Goal: Task Accomplishment & Management: Use online tool/utility

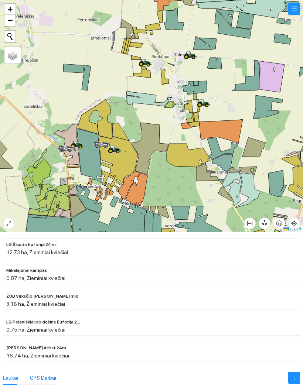
click at [43, 374] on div "GPS Darbai" at bounding box center [43, 378] width 26 height 8
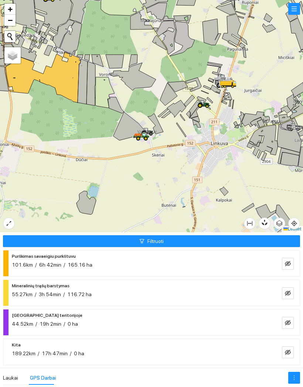
click at [293, 260] on button "button" at bounding box center [288, 264] width 12 height 12
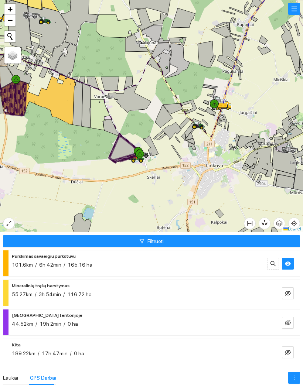
click at [291, 260] on button "button" at bounding box center [288, 264] width 12 height 12
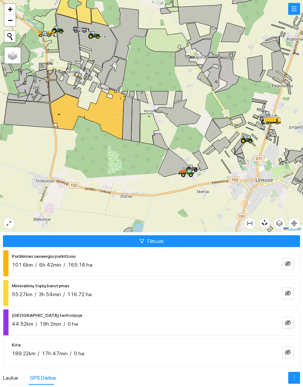
click at [293, 259] on button "button" at bounding box center [288, 264] width 12 height 12
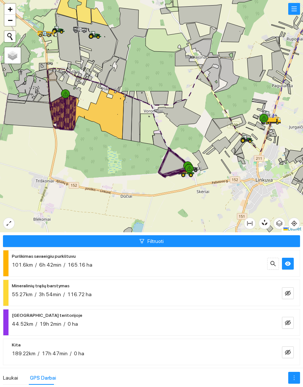
click at [289, 262] on icon "eye" at bounding box center [288, 264] width 6 height 4
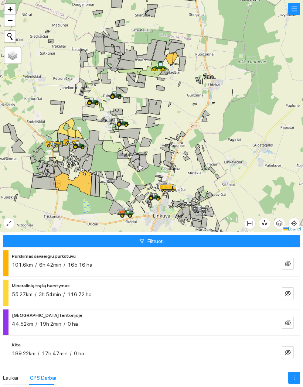
click at [289, 261] on icon "eye-invisible" at bounding box center [288, 264] width 6 height 6
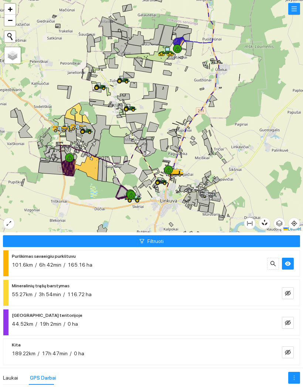
click at [290, 261] on icon "eye" at bounding box center [288, 264] width 6 height 6
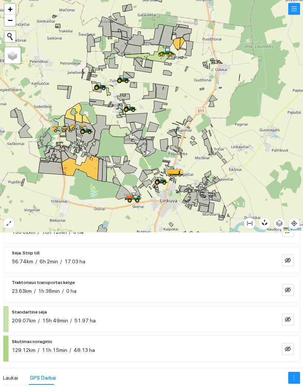
scroll to position [184, 0]
click at [290, 317] on icon "eye-invisible" at bounding box center [288, 320] width 6 height 6
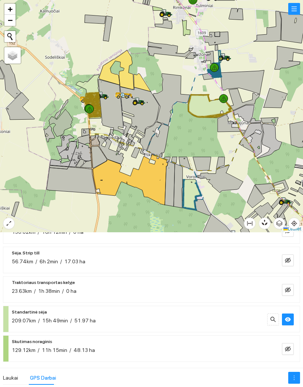
click at [105, 98] on icon at bounding box center [105, 97] width 1 height 1
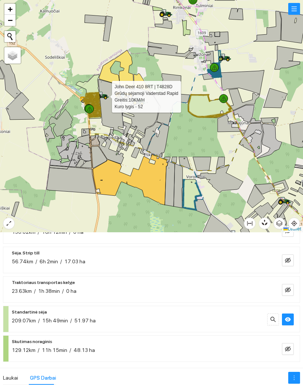
click at [44, 47] on div at bounding box center [151, 116] width 303 height 233
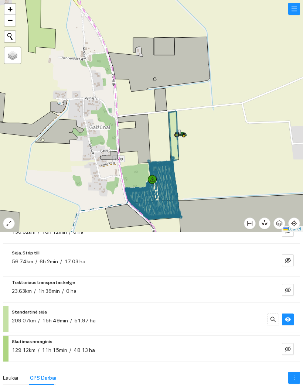
click at [179, 139] on div at bounding box center [180, 133] width 13 height 11
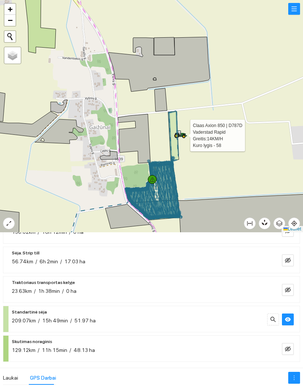
click at [275, 166] on div at bounding box center [151, 116] width 303 height 233
